Goal: Task Accomplishment & Management: Manage account settings

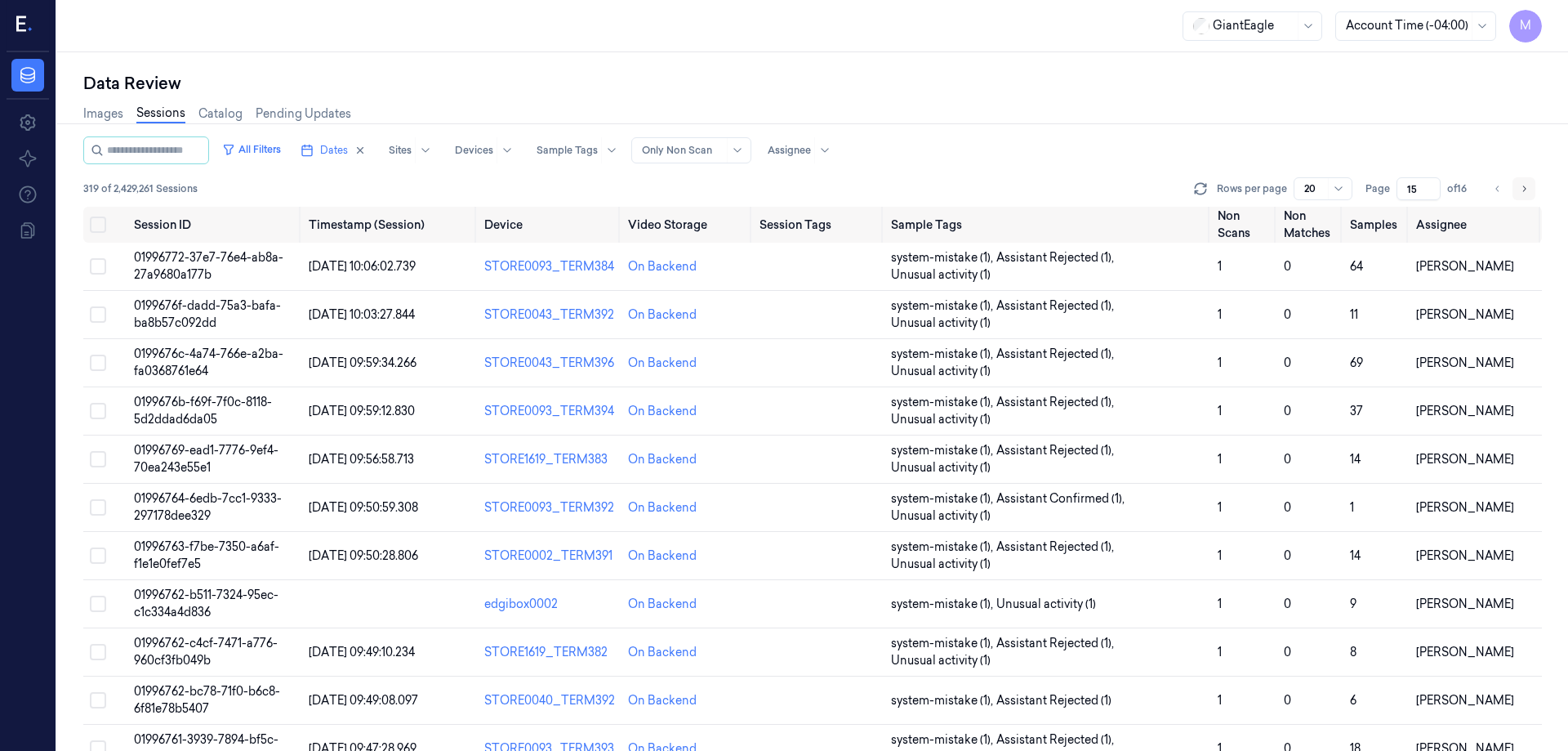
click at [1524, 195] on icon "Go to next page" at bounding box center [1524, 189] width 9 height 13
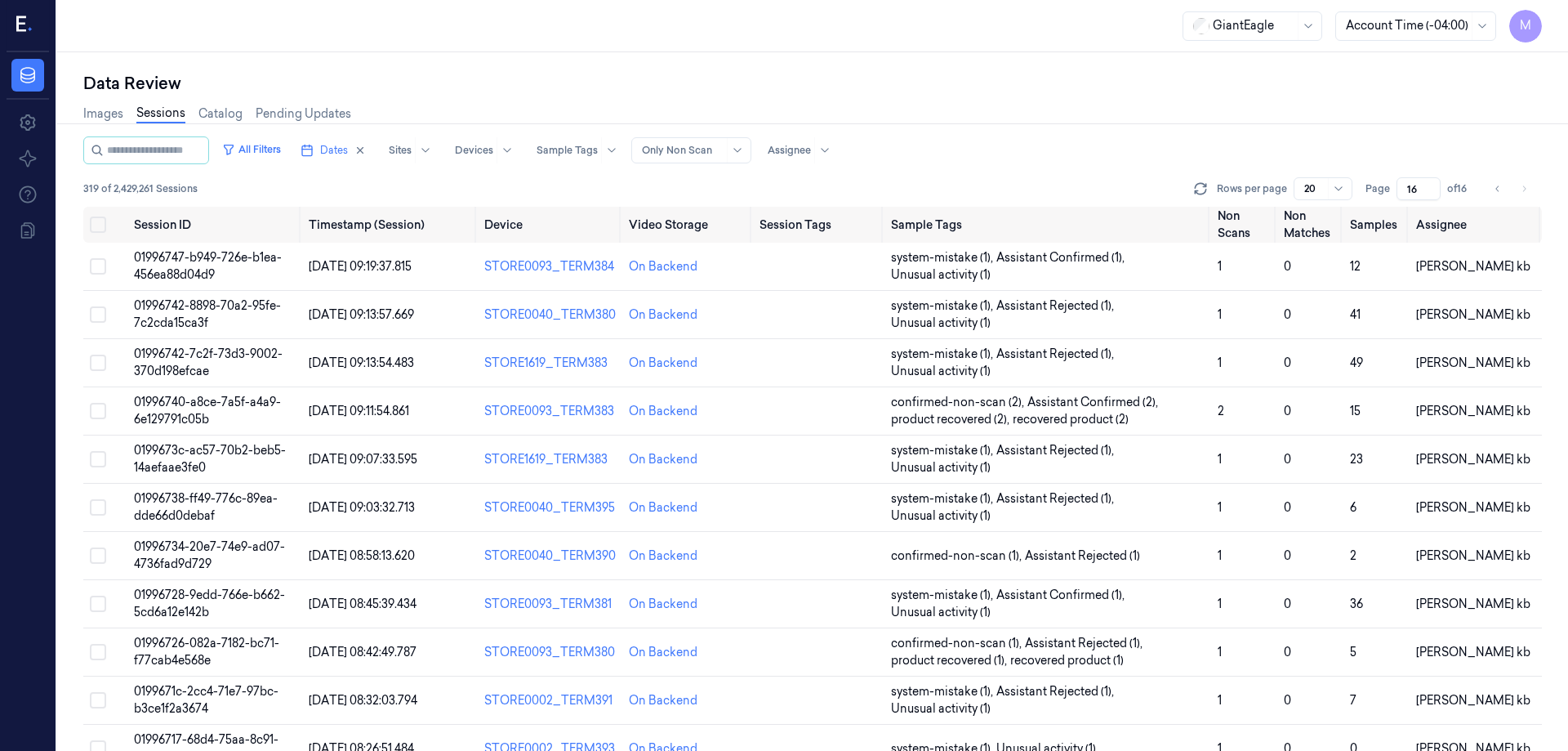
click at [402, 81] on div "Data Review" at bounding box center [813, 83] width 1459 height 23
click at [366, 151] on icon "button" at bounding box center [360, 149] width 11 height 11
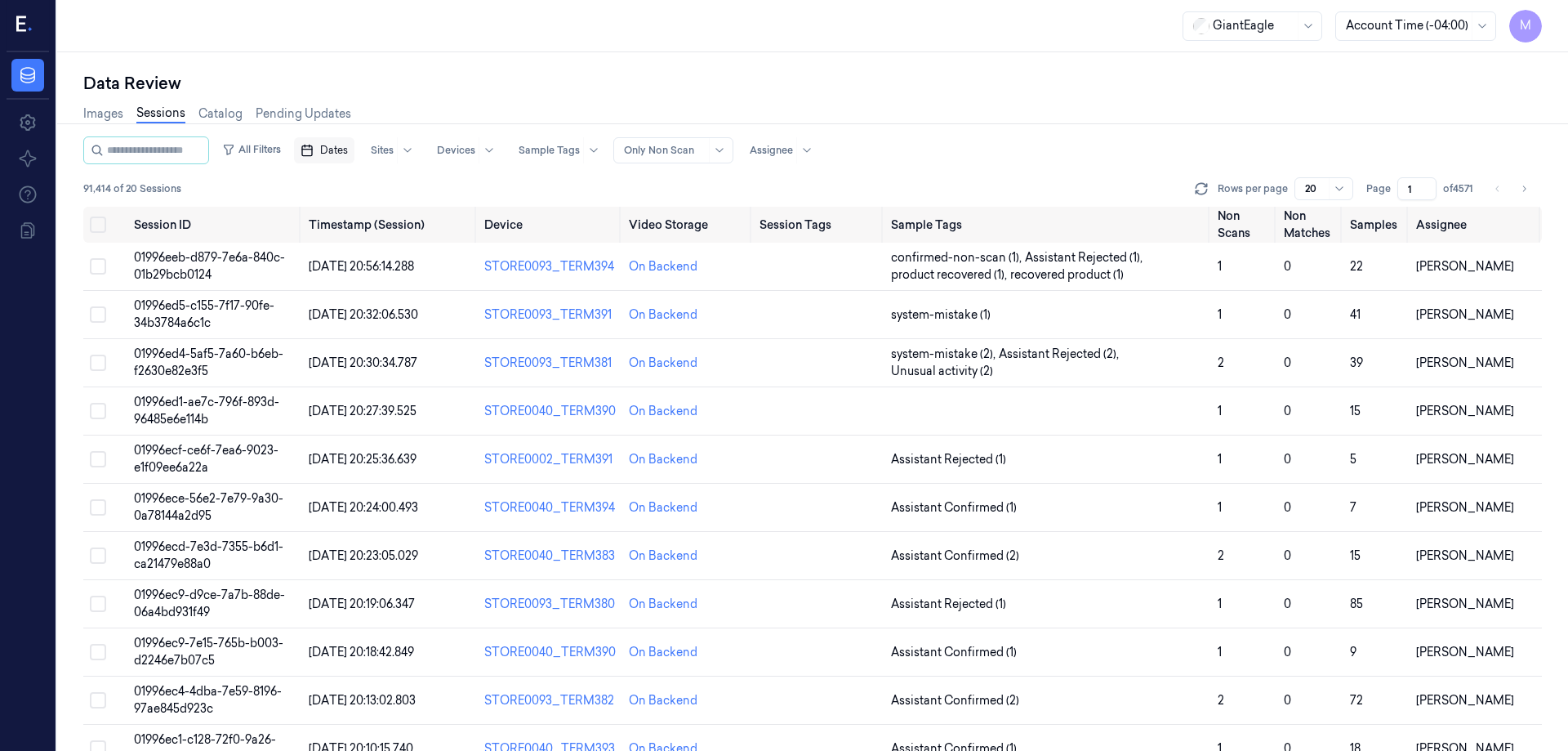
click at [348, 148] on span "Dates" at bounding box center [334, 150] width 28 height 15
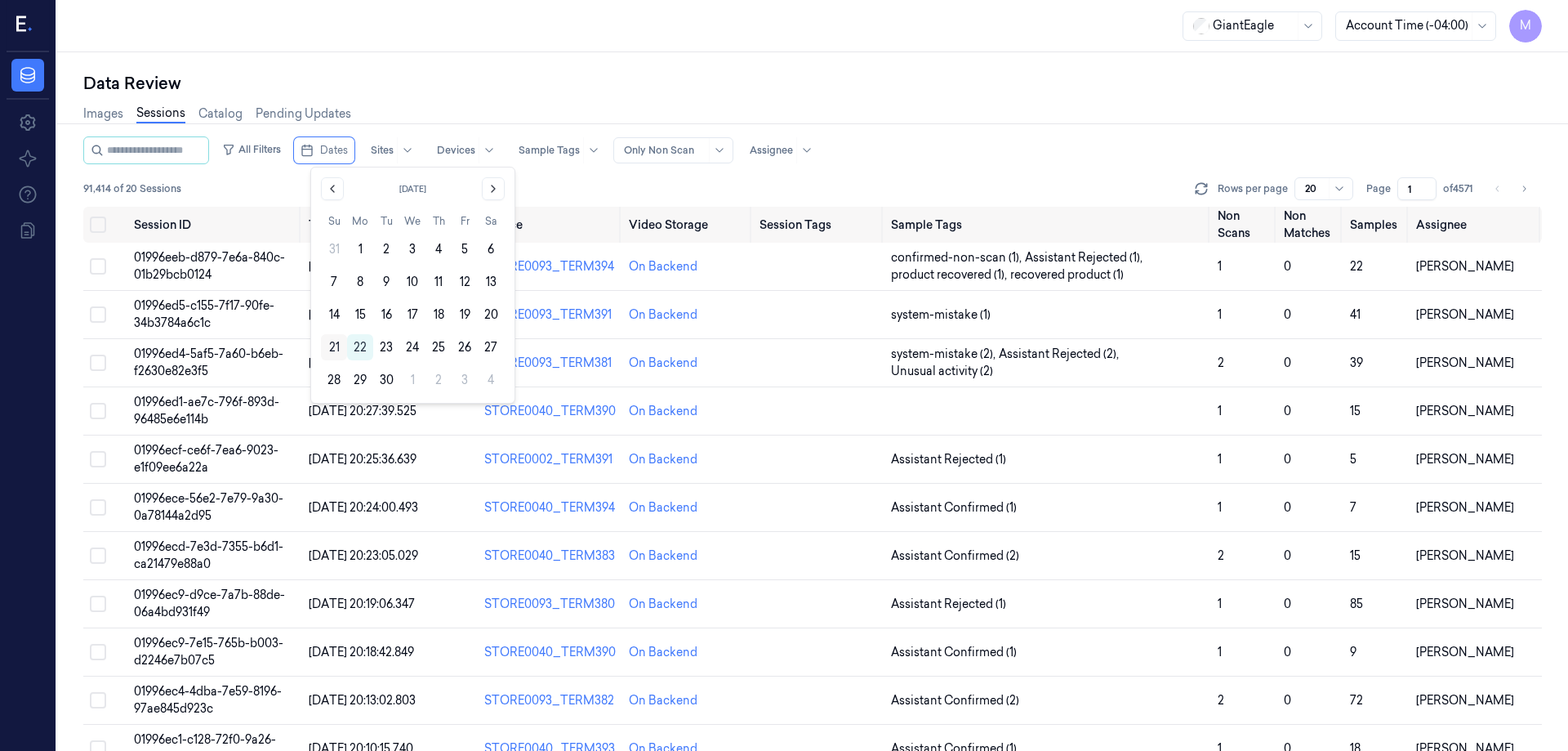
click at [327, 345] on button "21" at bounding box center [334, 347] width 26 height 26
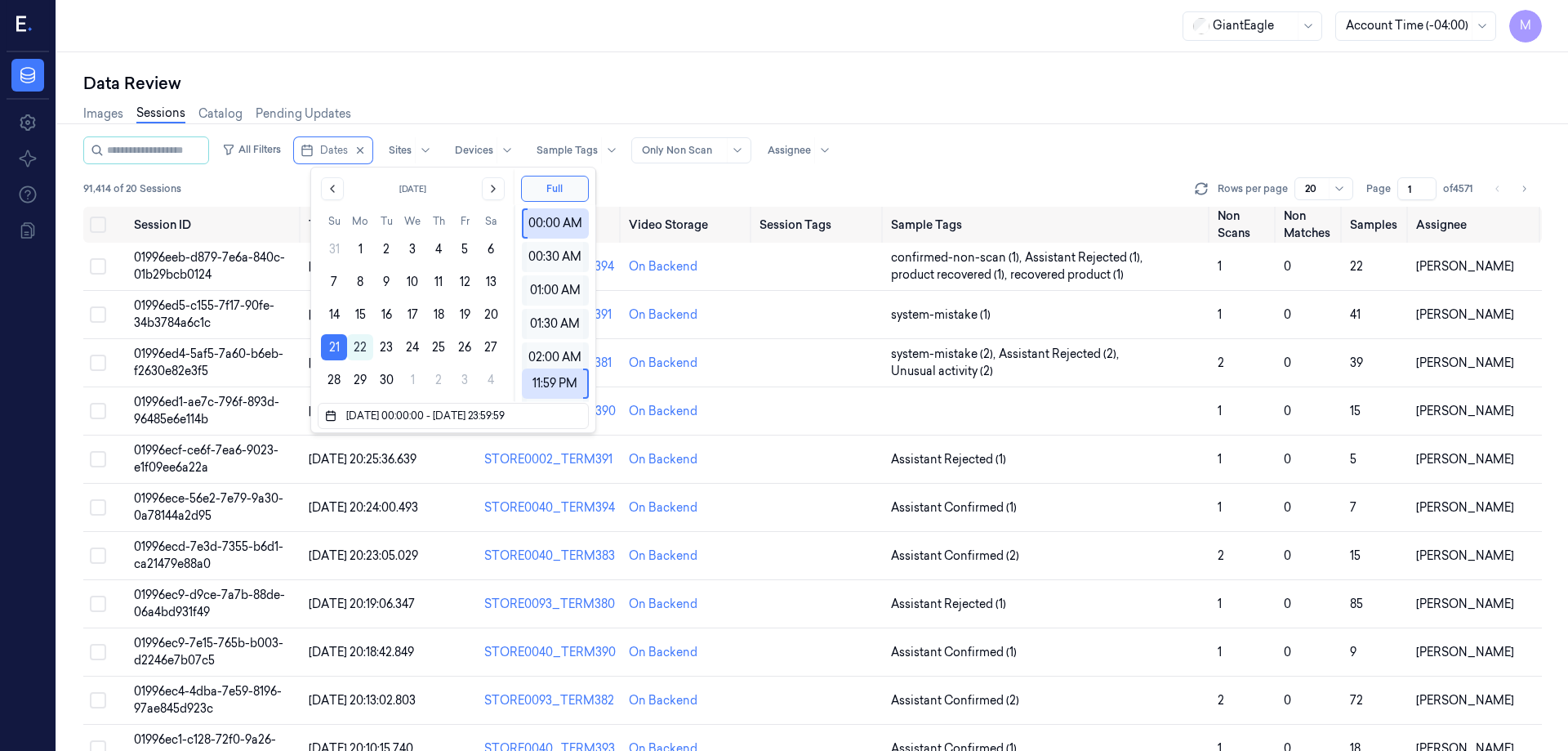
click at [446, 112] on div "Images Sessions Catalog Pending Updates" at bounding box center [813, 115] width 1459 height 42
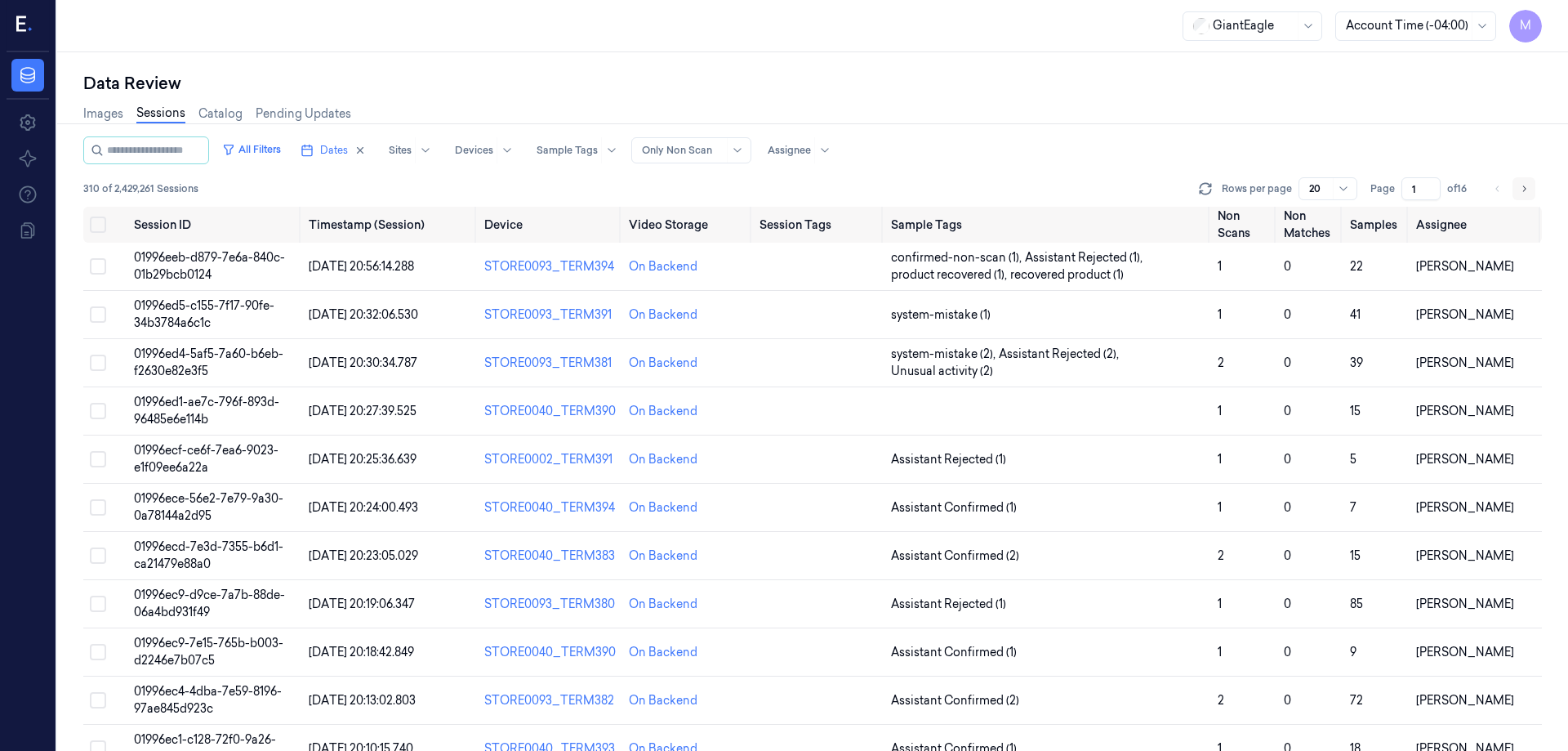
click at [1514, 192] on button "Go to next page" at bounding box center [1524, 189] width 23 height 23
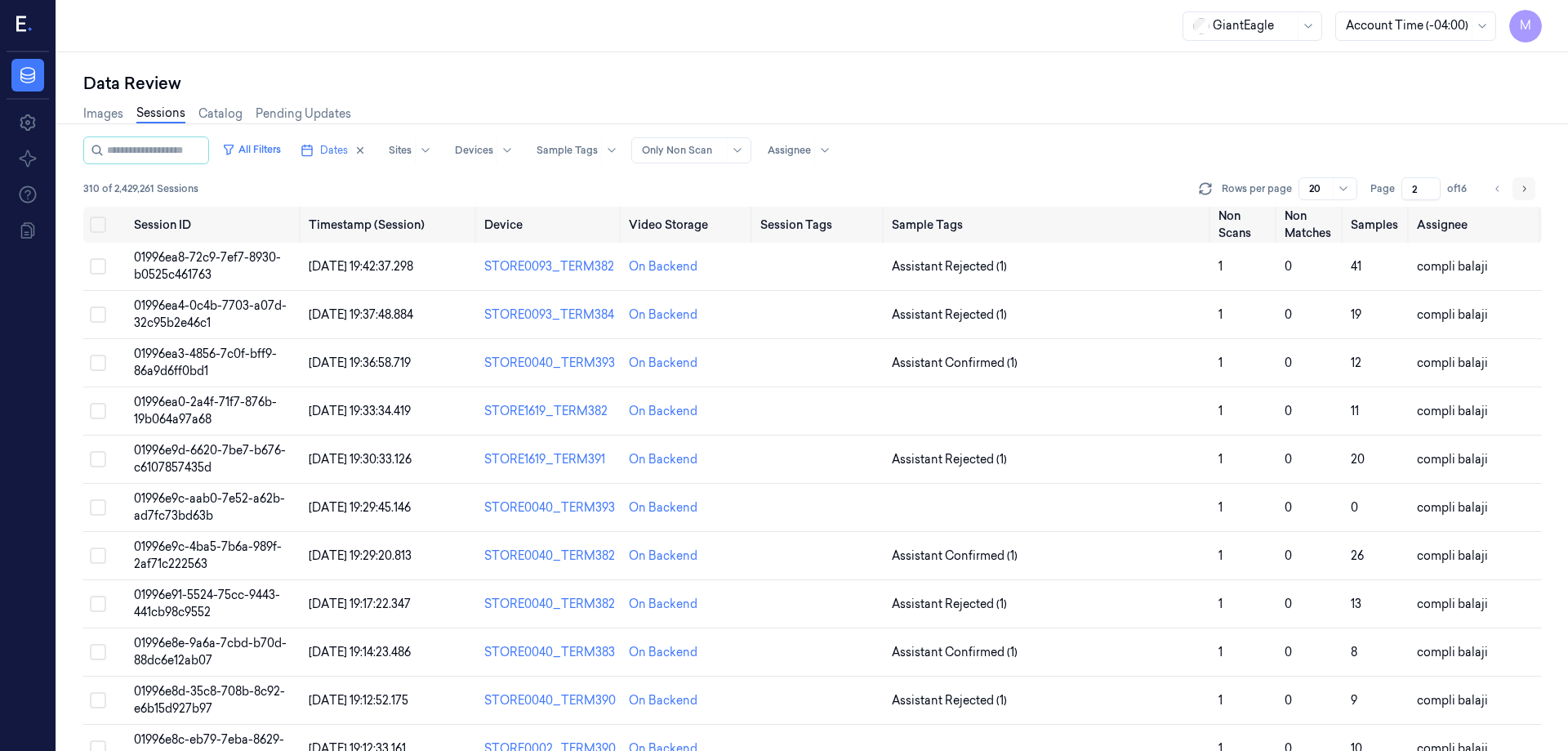
click at [1514, 192] on button "Go to next page" at bounding box center [1524, 189] width 23 height 23
type input "3"
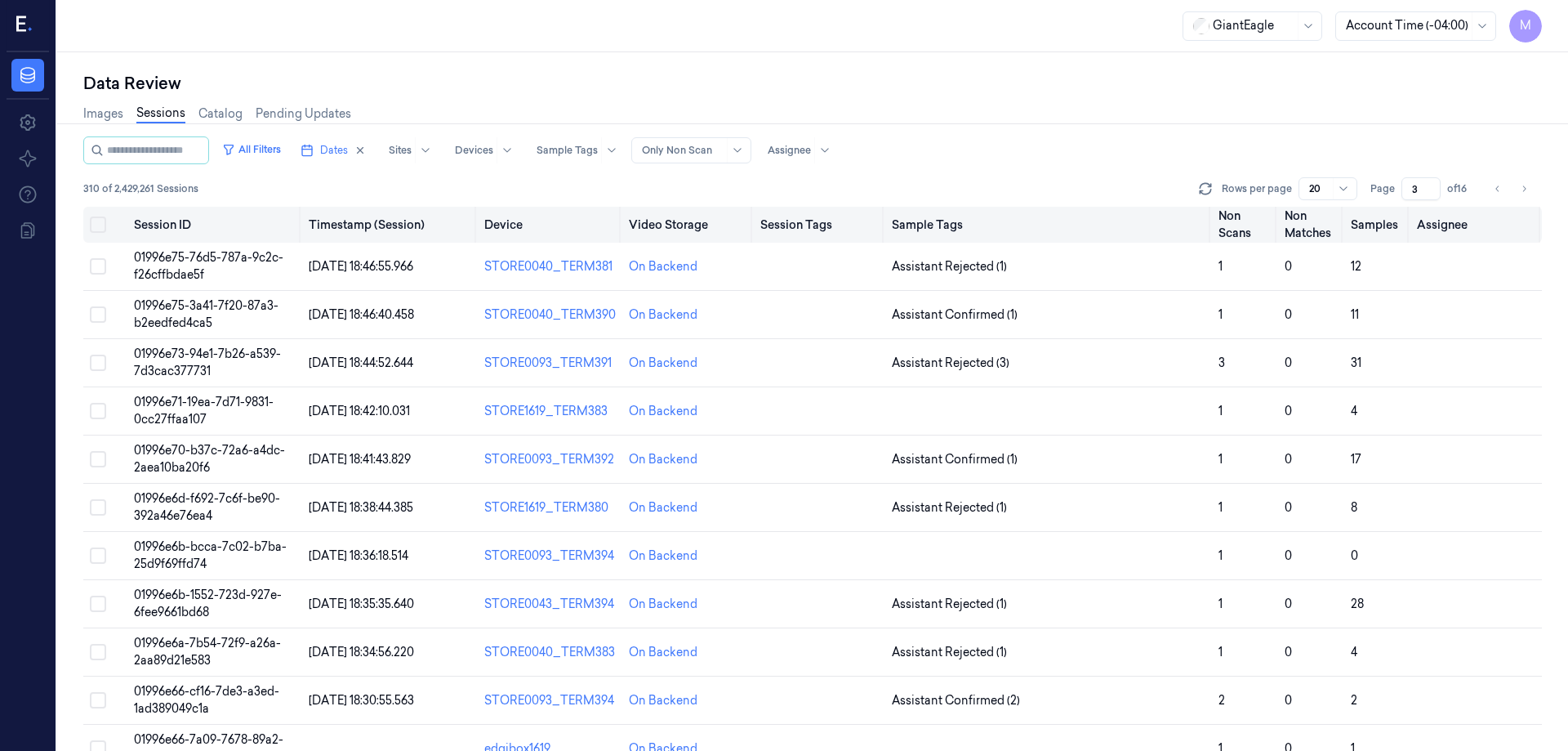
click at [95, 231] on button "Select all" at bounding box center [97, 224] width 16 height 16
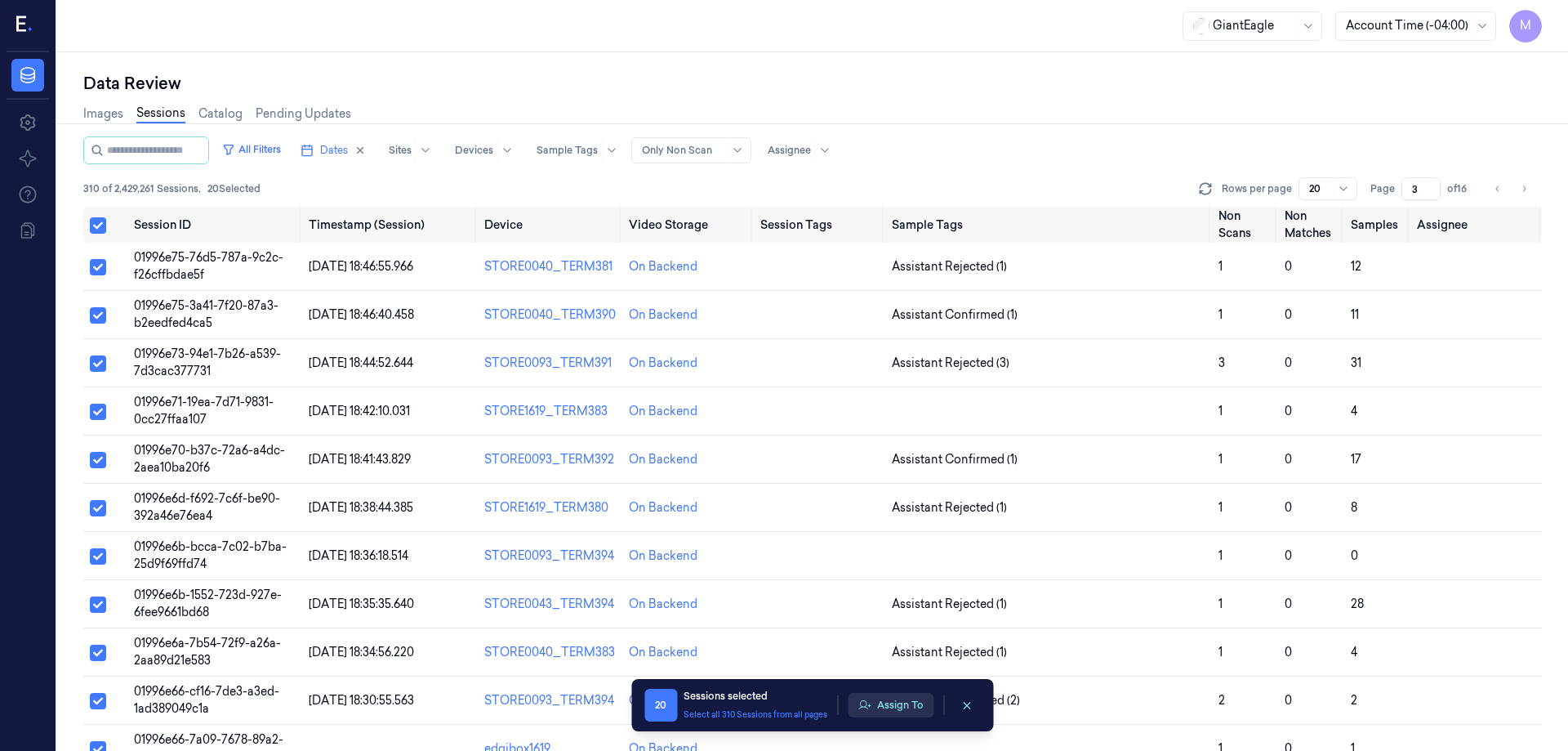
click at [900, 708] on button "Assign To" at bounding box center [891, 705] width 86 height 25
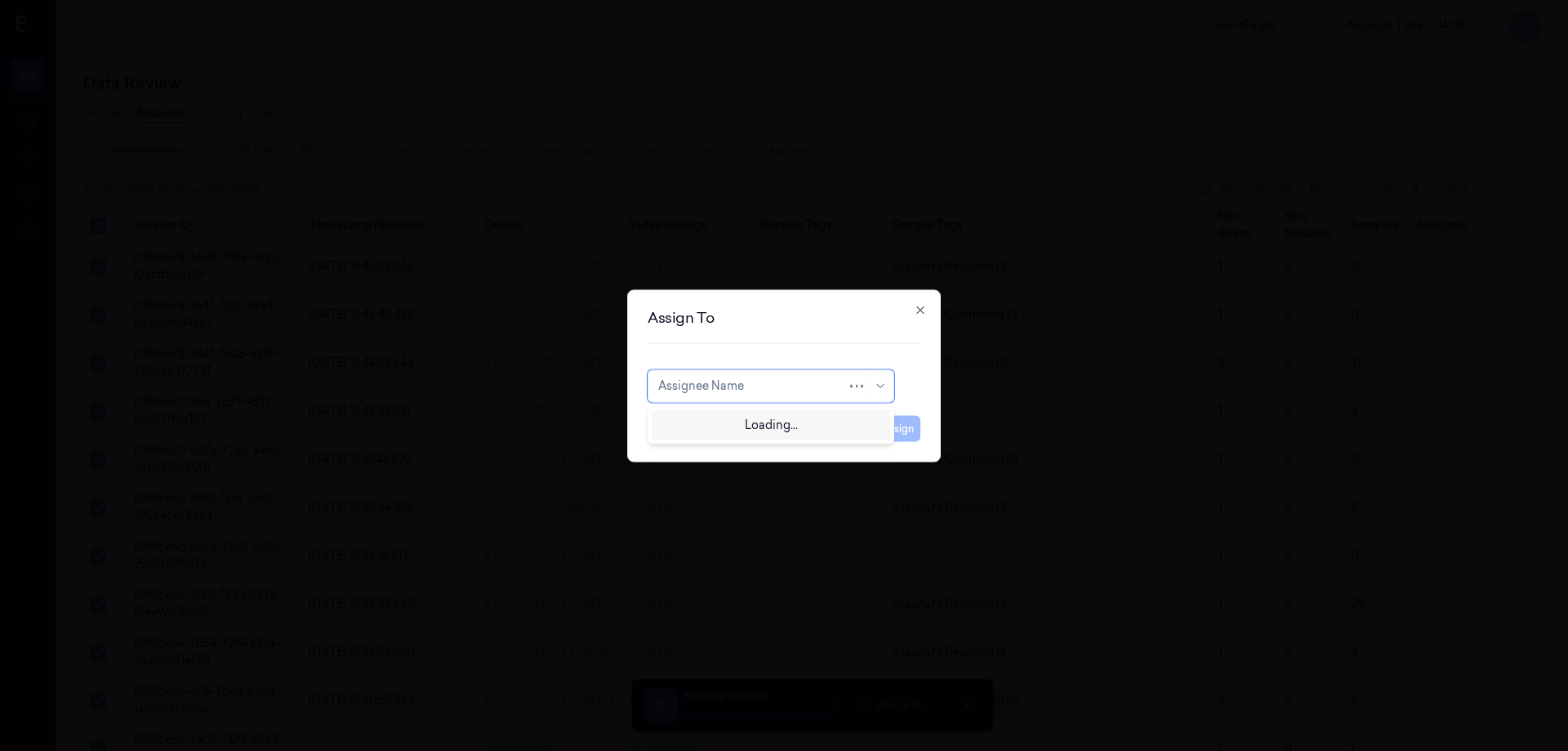
click at [843, 400] on div "Assignee Name" at bounding box center [770, 386] width 247 height 32
type input "ay"
click at [696, 424] on div "[PERSON_NAME]" at bounding box center [707, 422] width 98 height 17
click at [900, 432] on button "Assign" at bounding box center [897, 428] width 45 height 26
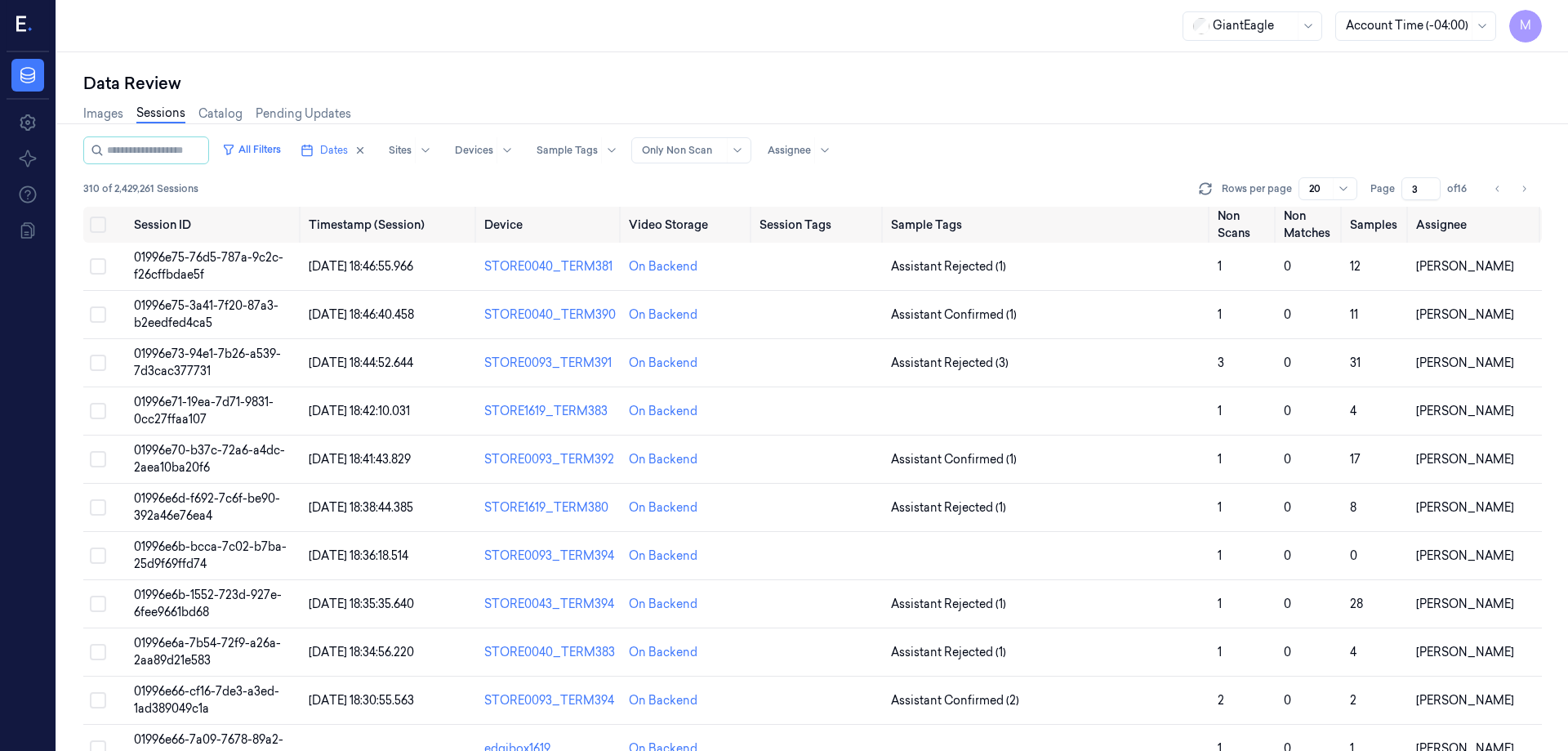
click at [1370, 109] on div "Images Sessions Catalog Pending Updates" at bounding box center [813, 115] width 1459 height 42
click at [1529, 194] on button "Go to next page" at bounding box center [1524, 189] width 23 height 23
type input "4"
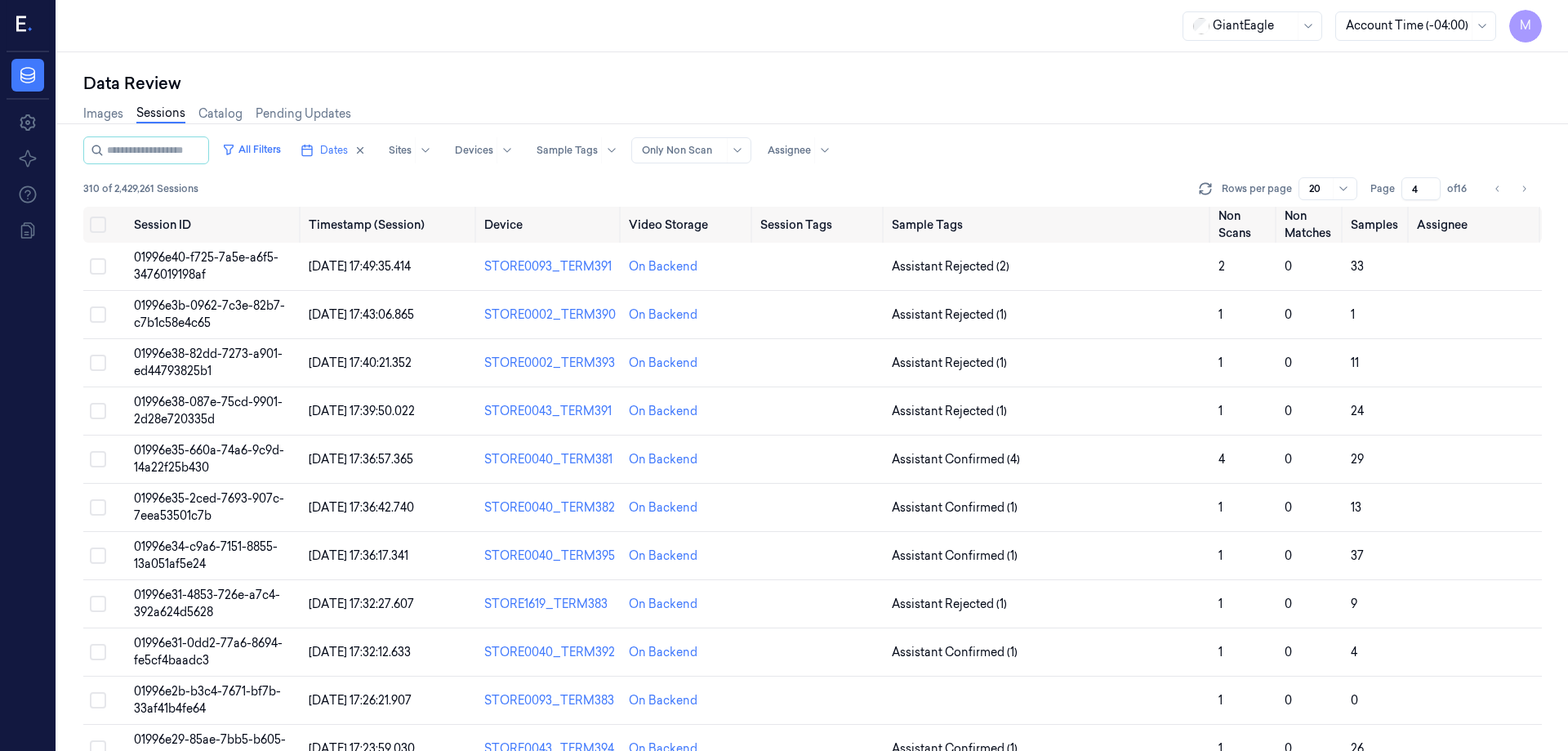
click at [1167, 137] on div "All Filters Dates Sites Devices Sample Tags Alert Type Only Non Scan Assignee" at bounding box center [813, 150] width 1459 height 28
click at [970, 53] on div "Data Review Images Sessions Catalog Pending Updates All Filters Dates Sites Dev…" at bounding box center [812, 401] width 1511 height 699
click at [97, 225] on button "Select all" at bounding box center [97, 224] width 16 height 16
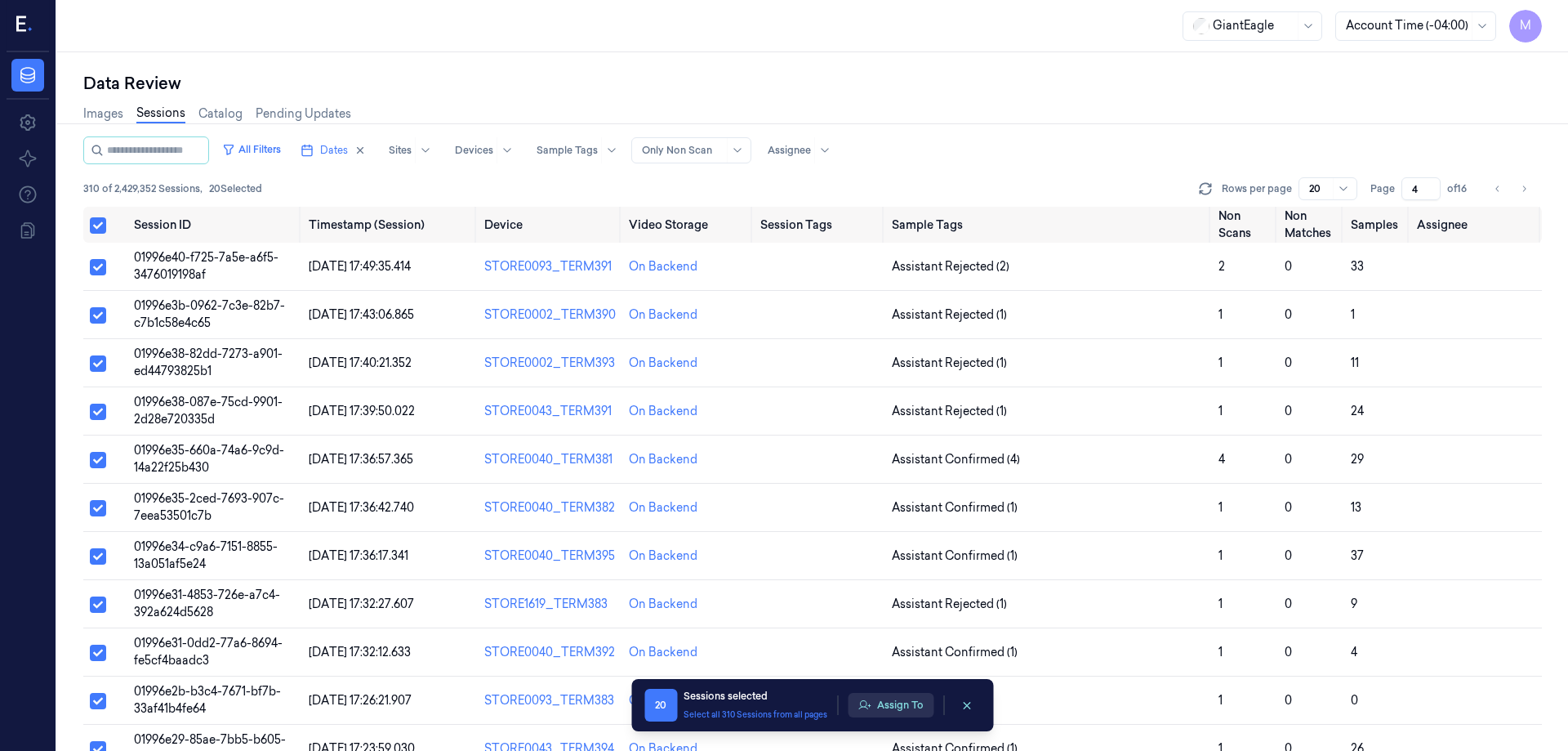
click at [911, 697] on button "Assign To" at bounding box center [891, 705] width 86 height 25
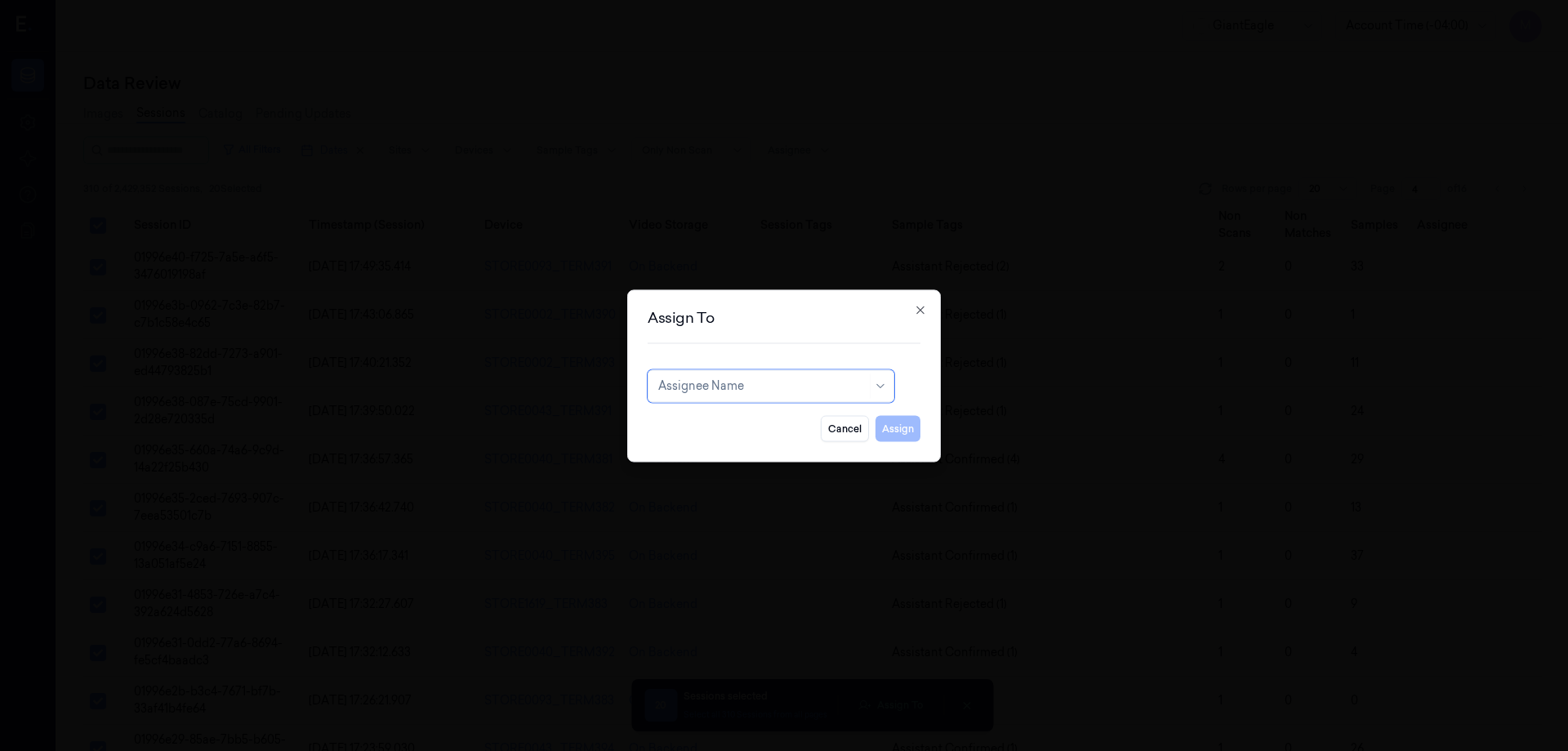
click at [827, 387] on div at bounding box center [763, 386] width 208 height 17
type input "pav"
click at [684, 425] on div "[PERSON_NAME] kb" at bounding box center [716, 422] width 114 height 17
click at [887, 436] on button "Assign" at bounding box center [897, 428] width 45 height 26
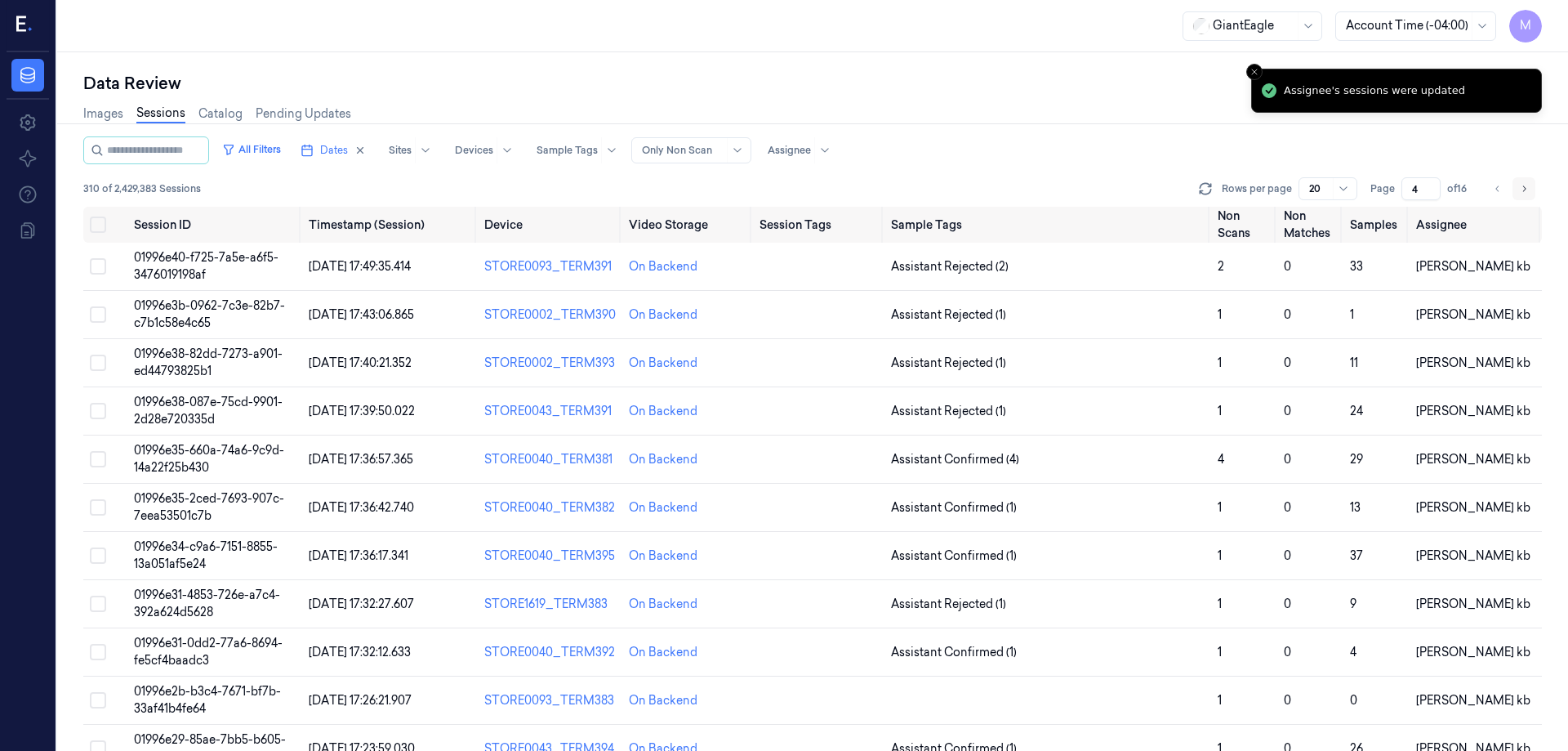
click at [1518, 183] on button "Go to next page" at bounding box center [1524, 189] width 23 height 23
type input "5"
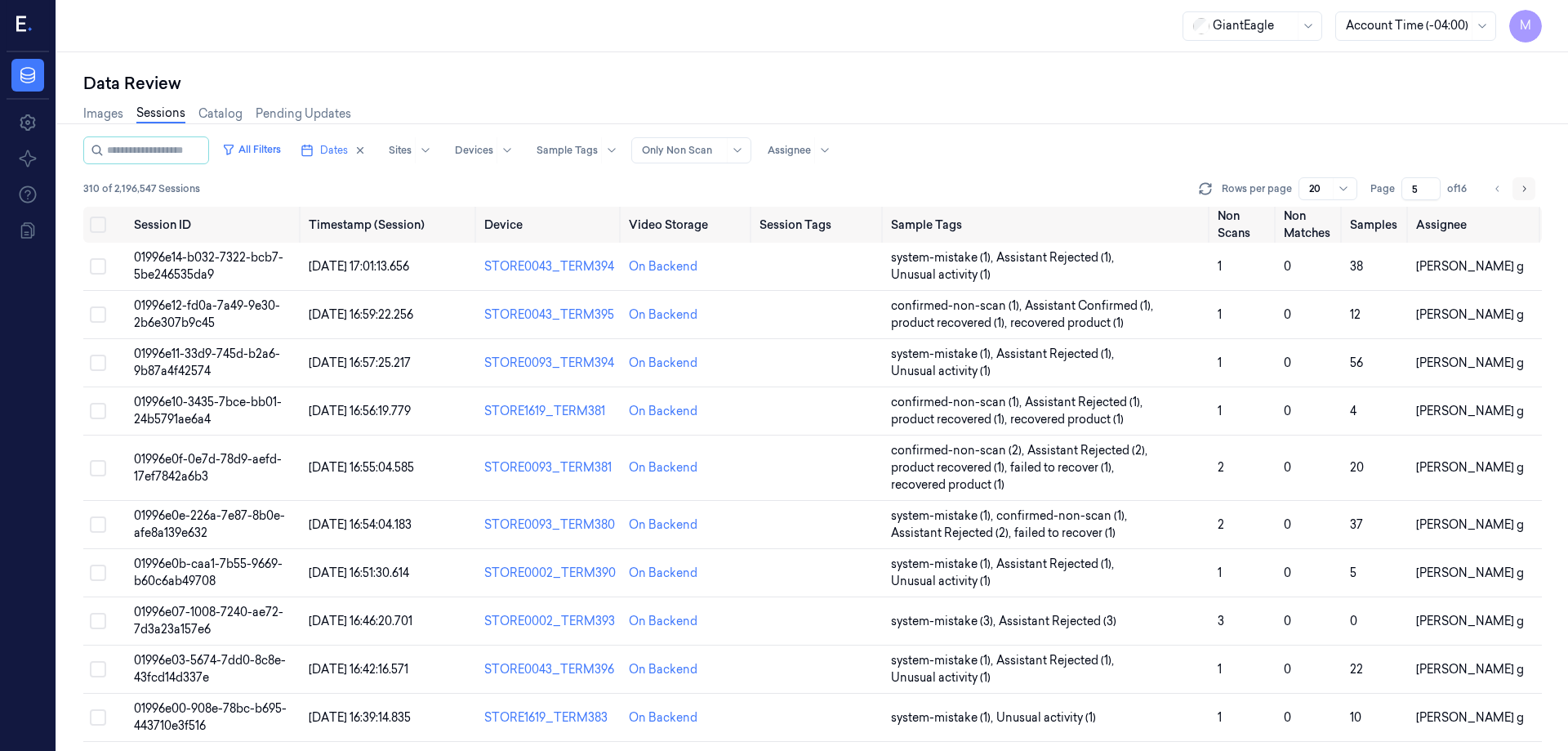
click at [1528, 192] on icon "Go to next page" at bounding box center [1524, 189] width 9 height 13
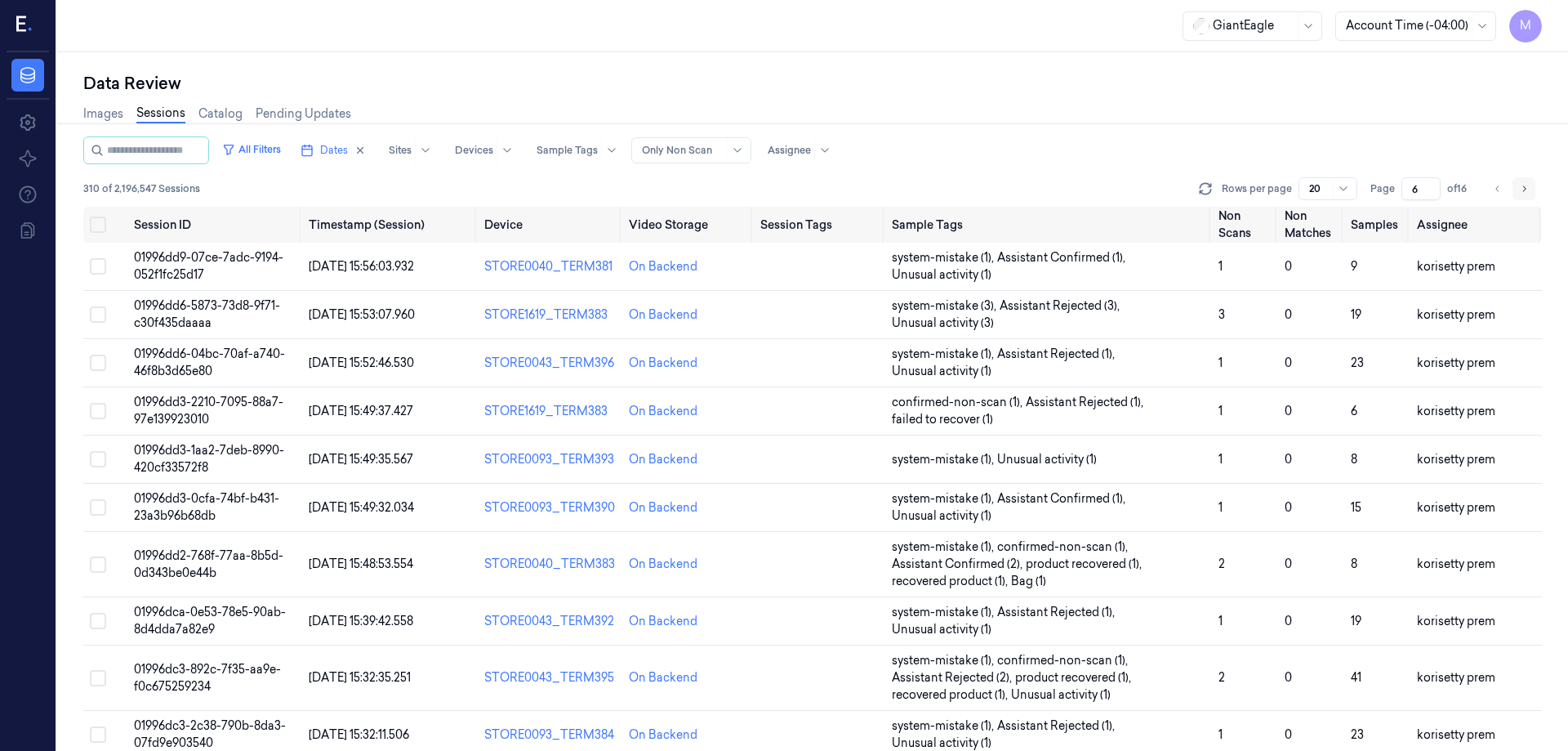
click at [1528, 192] on icon "Go to next page" at bounding box center [1524, 189] width 9 height 13
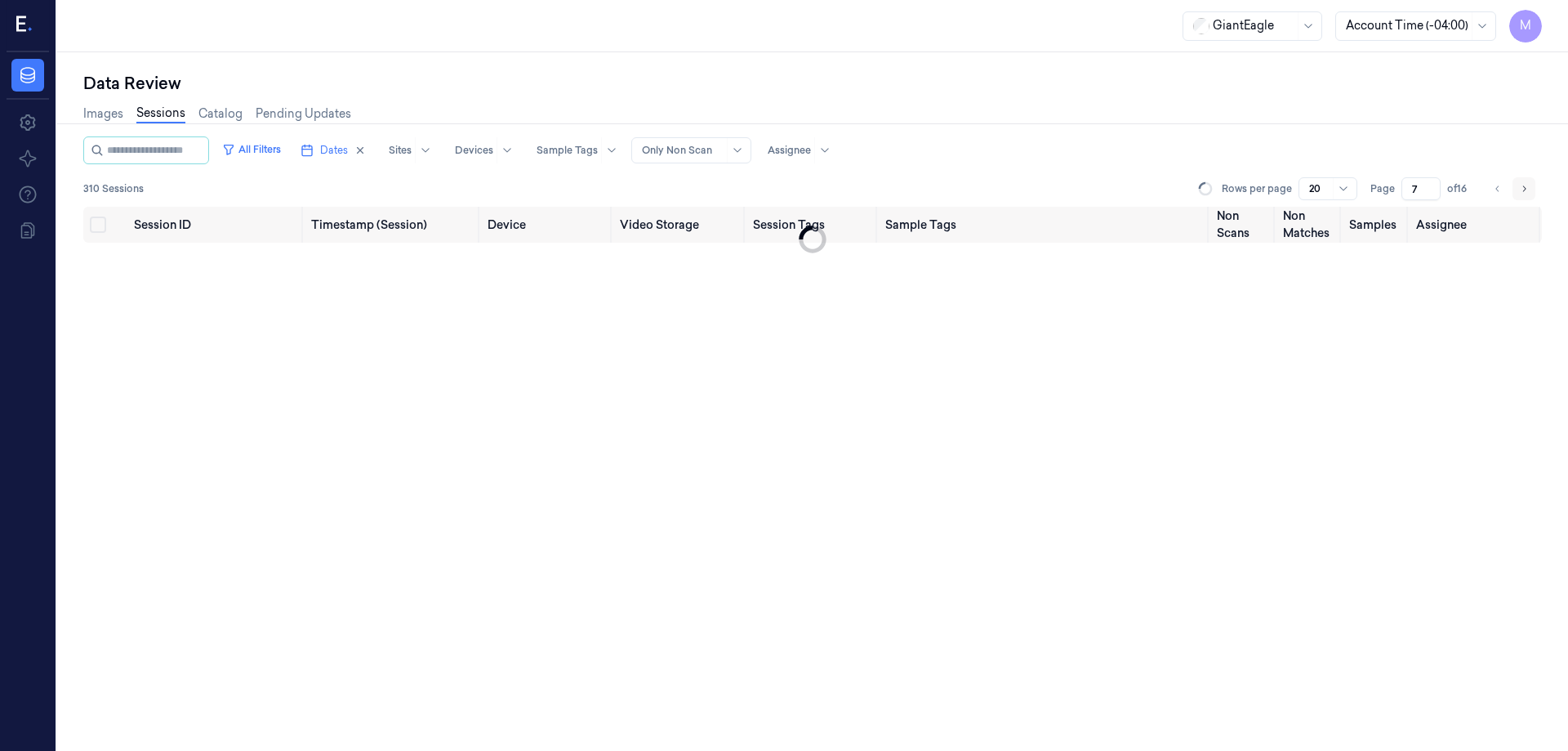
click at [1528, 192] on icon "Go to next page" at bounding box center [1524, 189] width 9 height 13
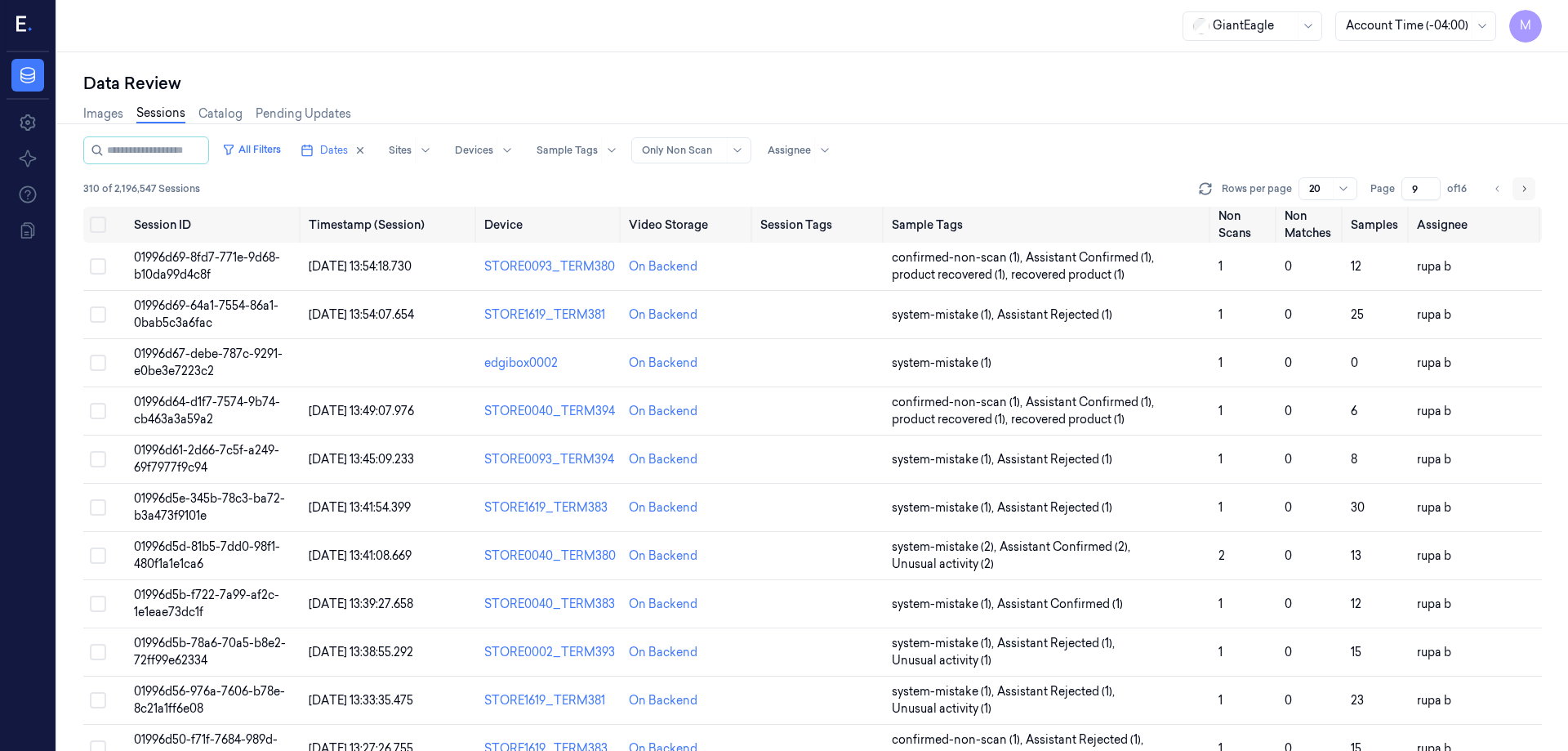
click at [1528, 192] on icon "Go to next page" at bounding box center [1524, 189] width 9 height 13
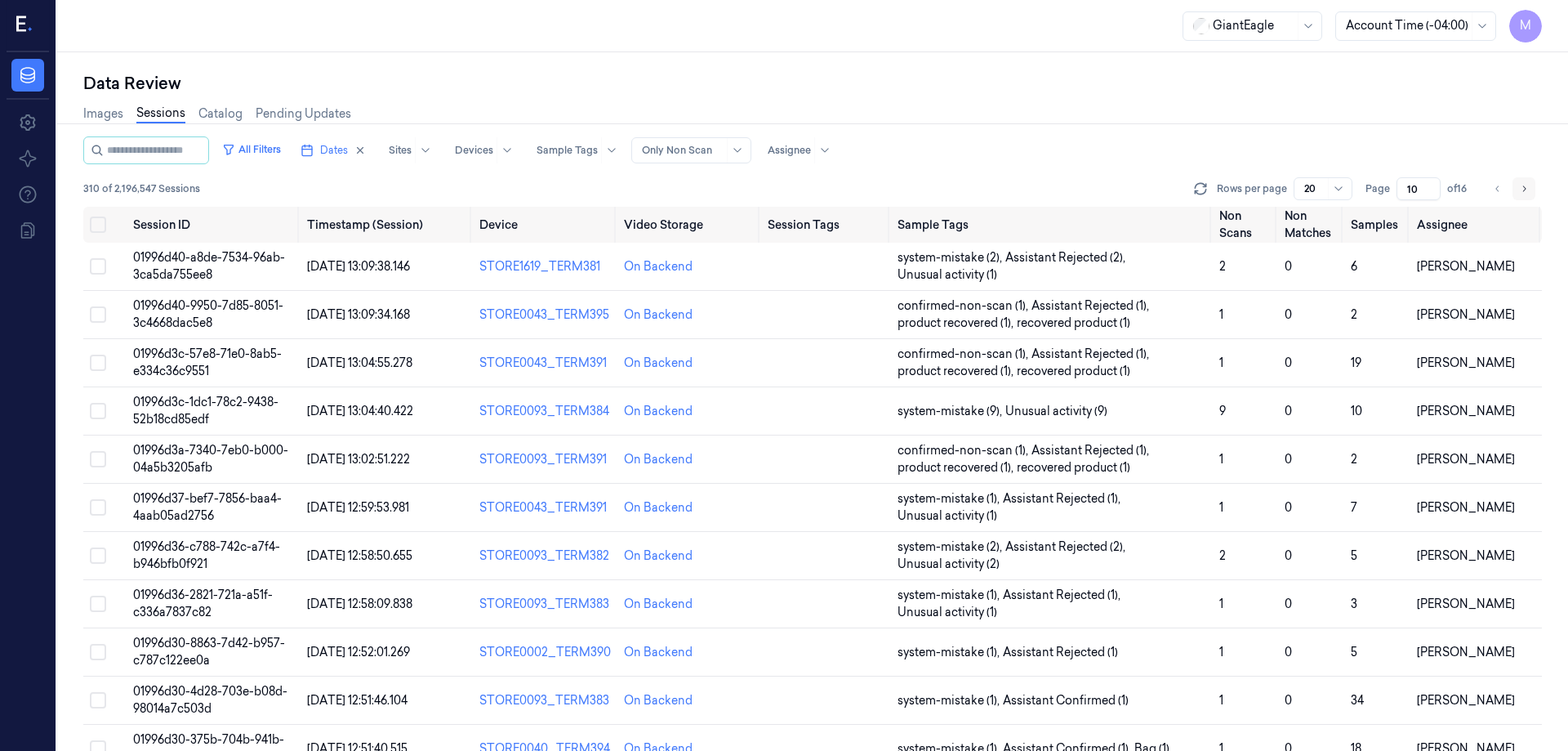
click at [1528, 192] on icon "Go to next page" at bounding box center [1524, 189] width 9 height 13
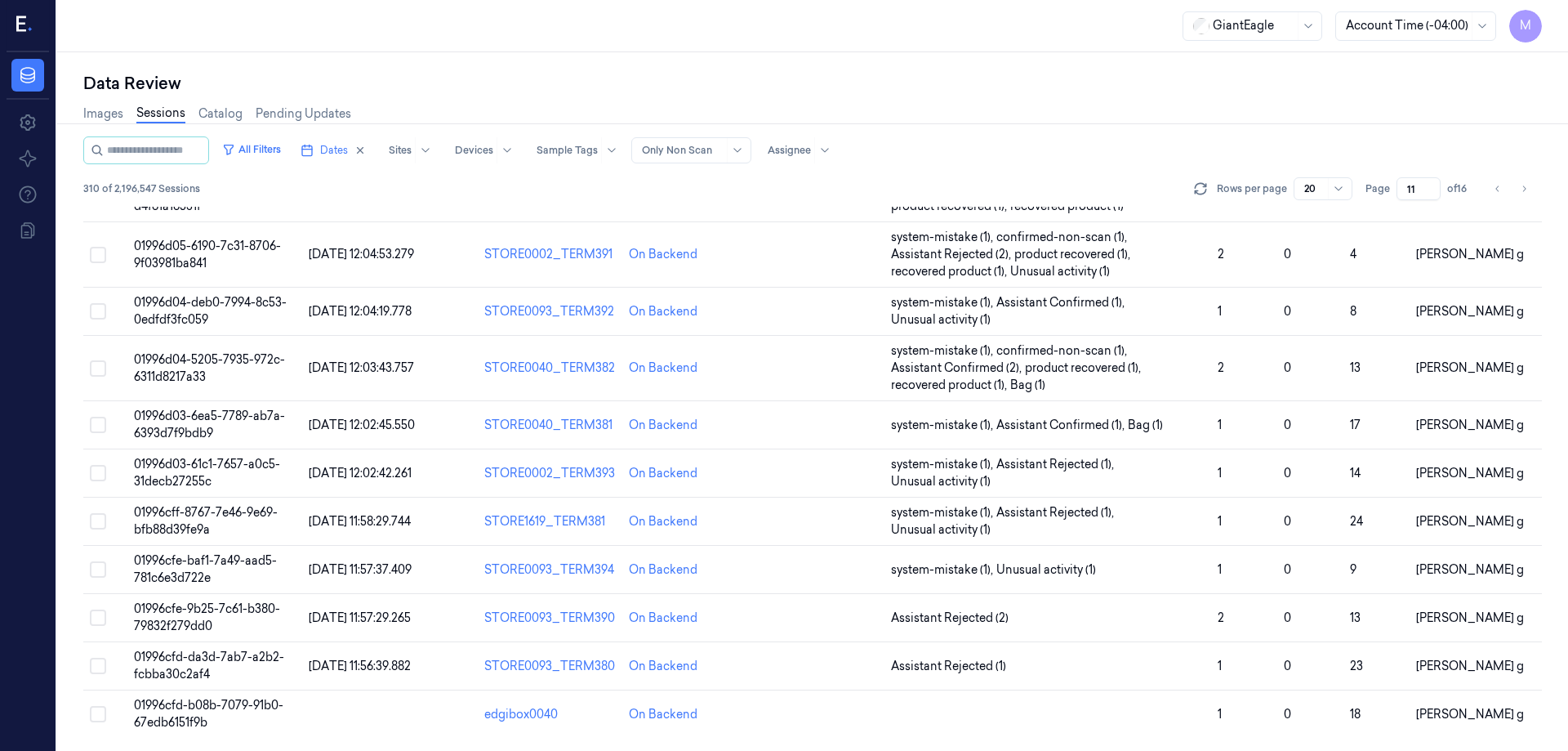
scroll to position [12, 0]
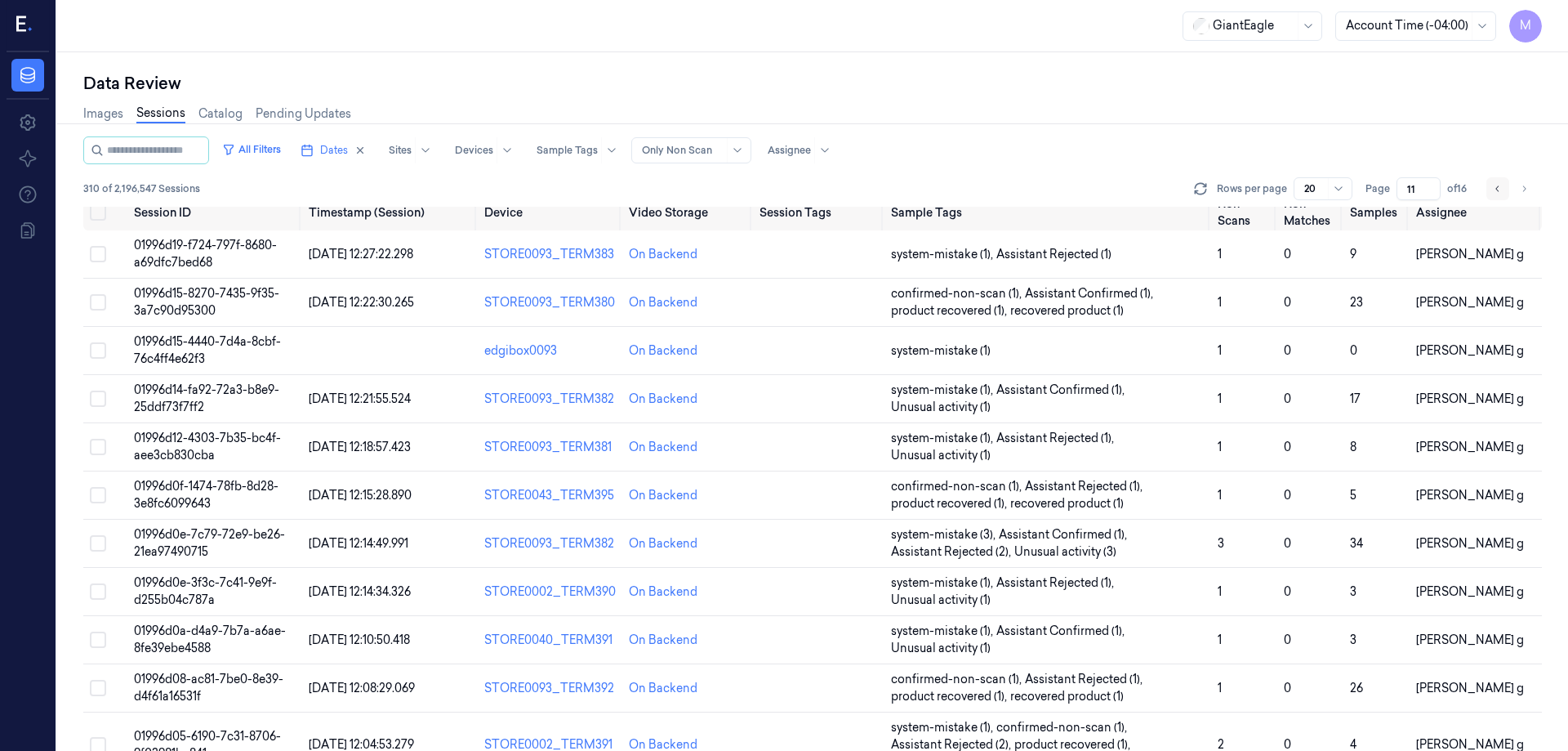
click at [1497, 193] on icon "Go to previous page" at bounding box center [1497, 189] width 9 height 13
type input "10"
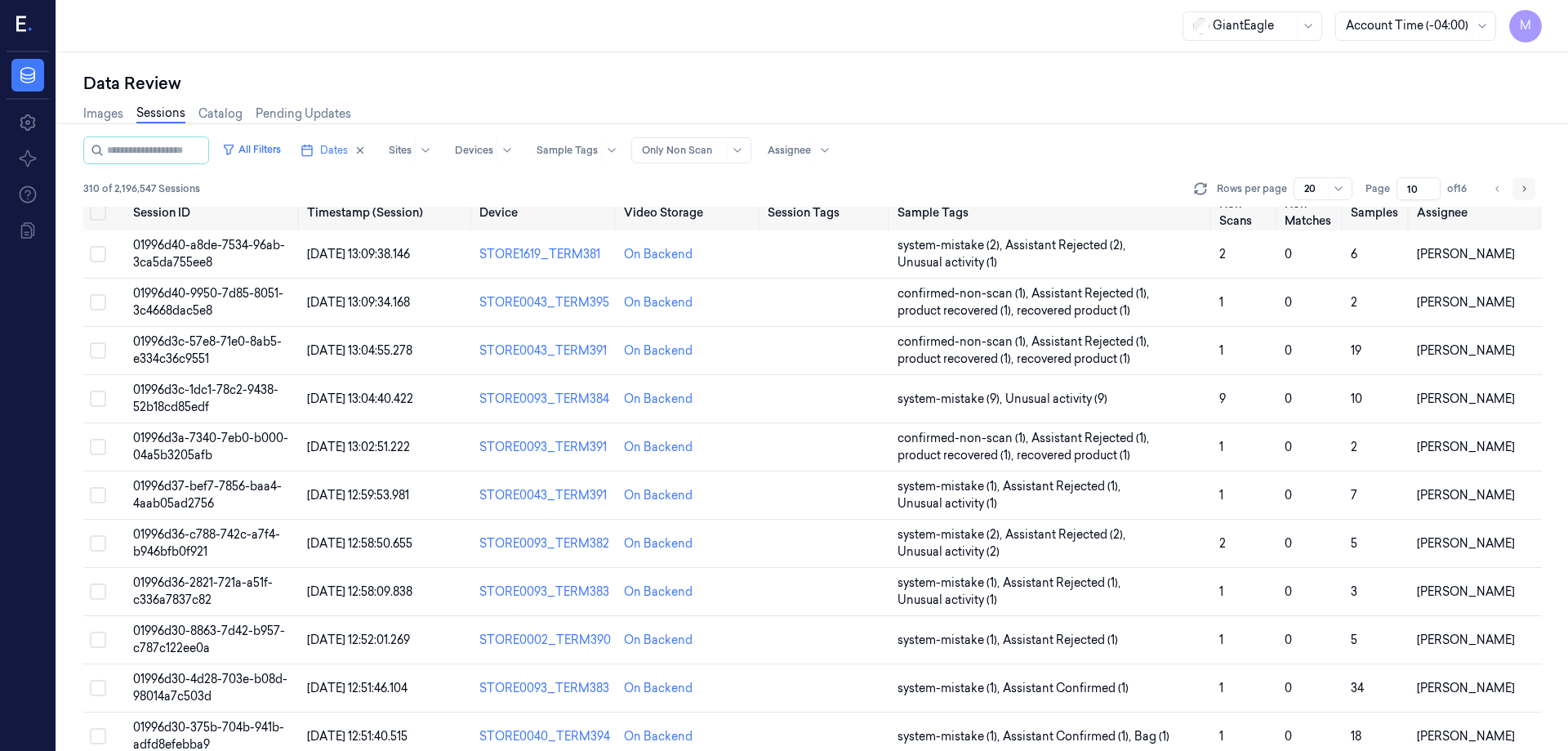
click at [1530, 186] on button "Go to next page" at bounding box center [1524, 189] width 23 height 23
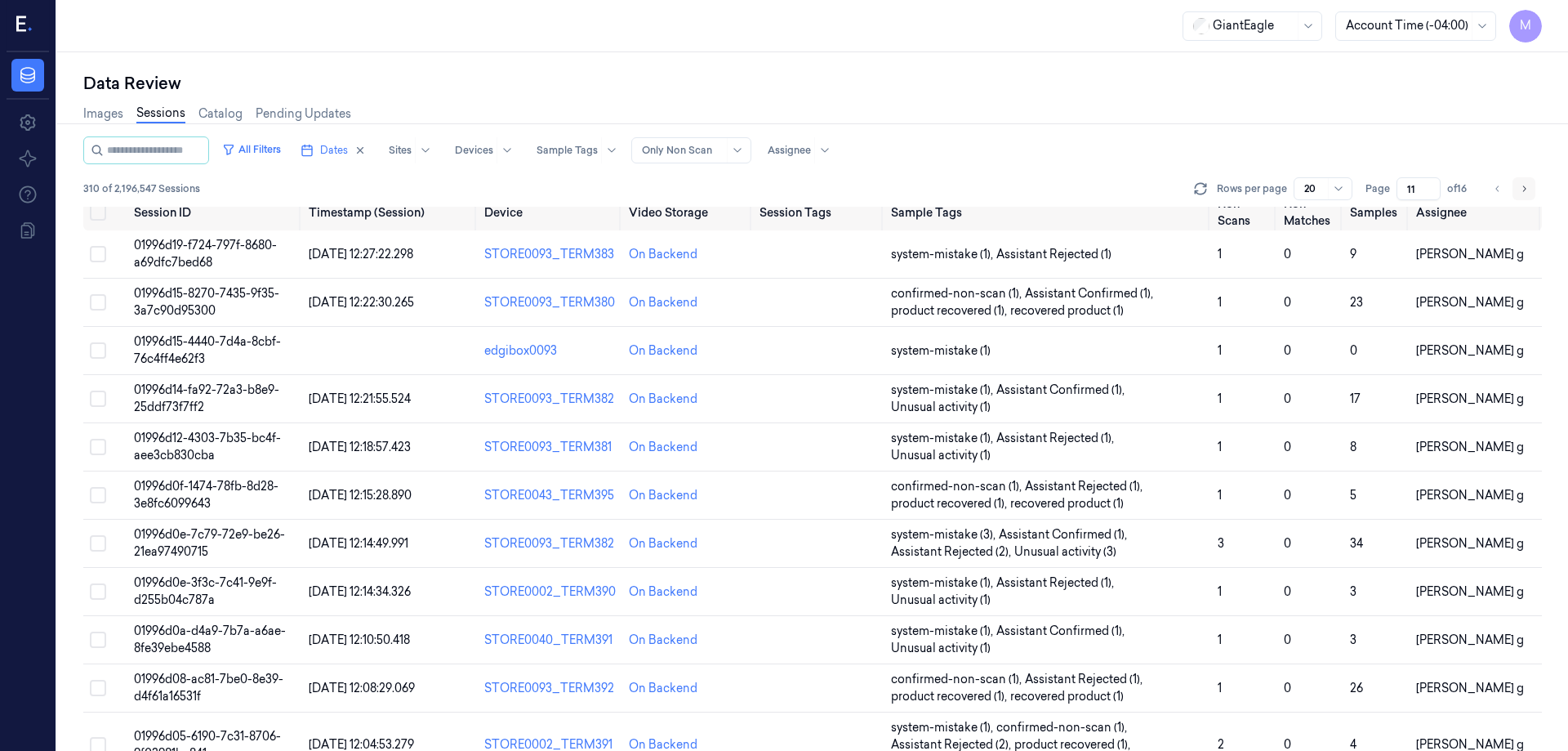
click at [1530, 186] on button "Go to next page" at bounding box center [1524, 189] width 23 height 23
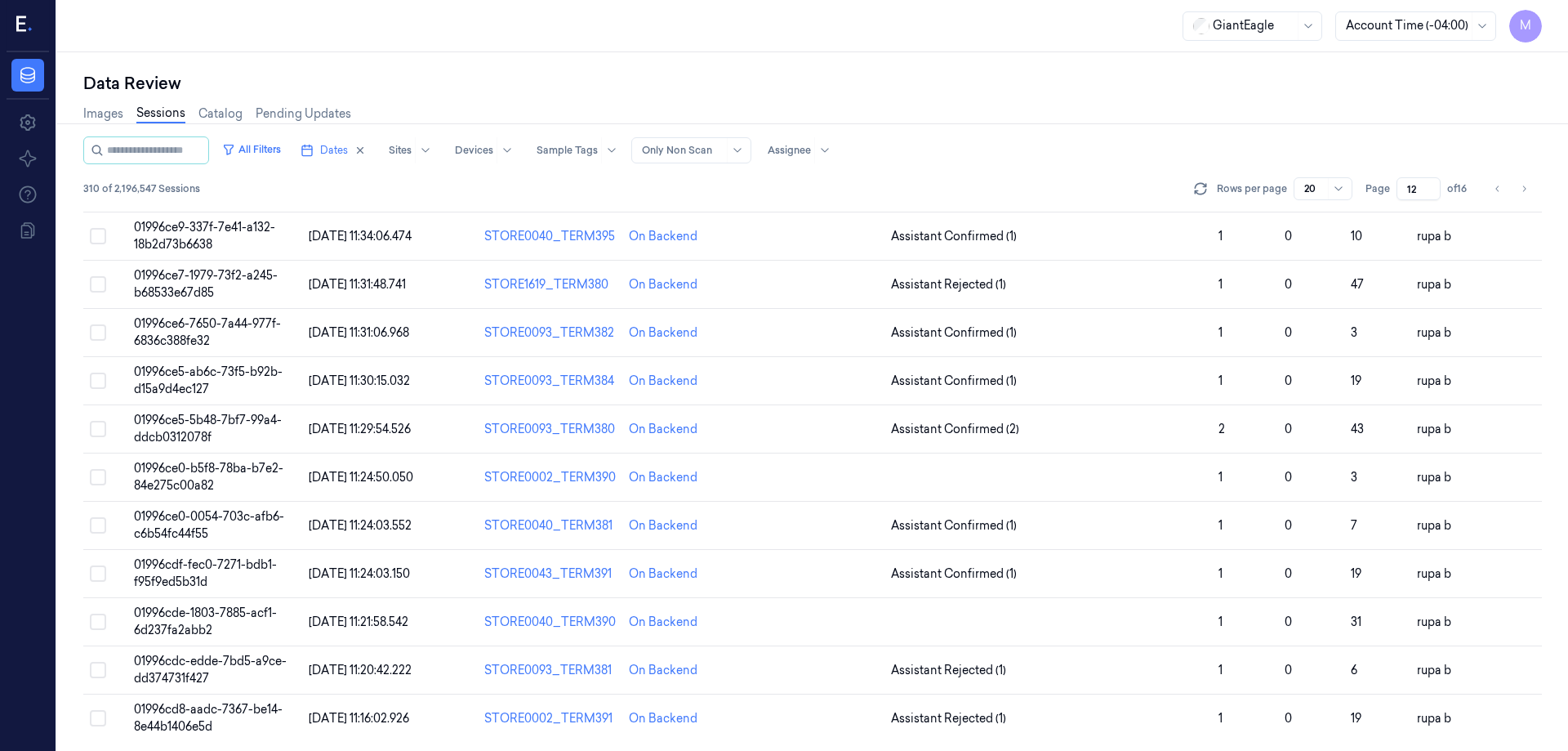
scroll to position [486, 0]
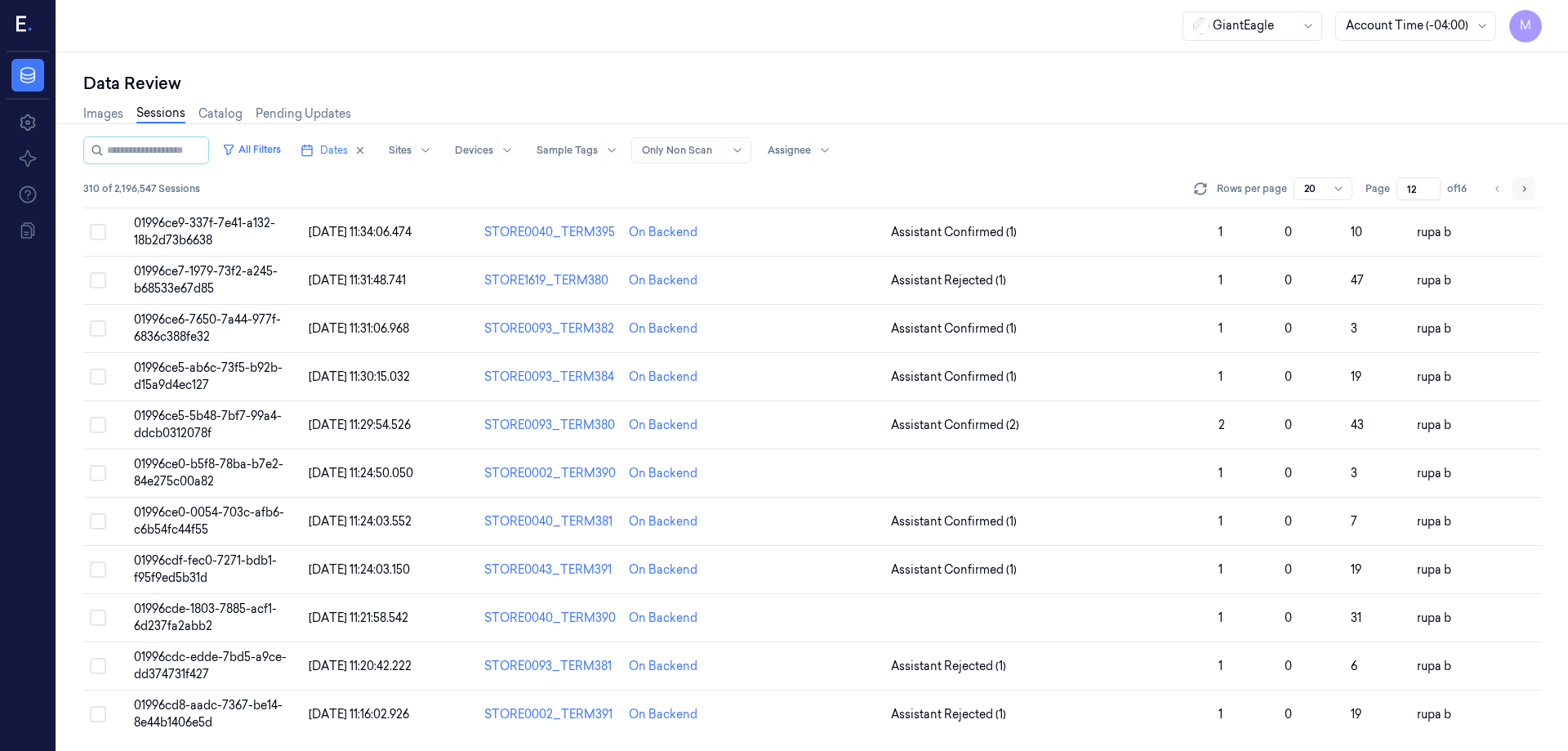
click at [1521, 189] on icon "Go to next page" at bounding box center [1524, 189] width 9 height 13
type input "13"
